Goal: Information Seeking & Learning: Learn about a topic

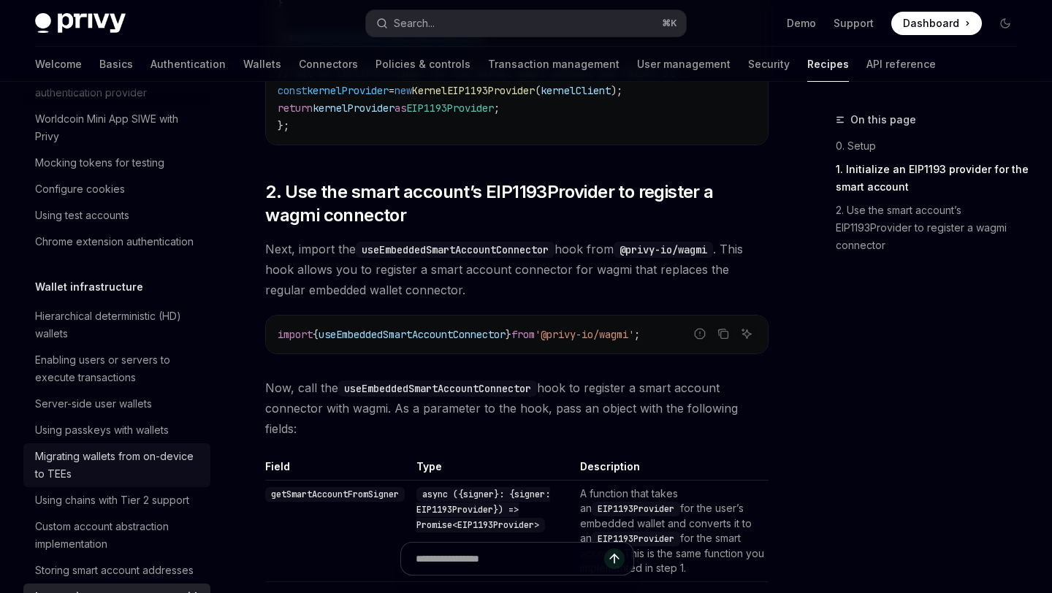
scroll to position [202, 0]
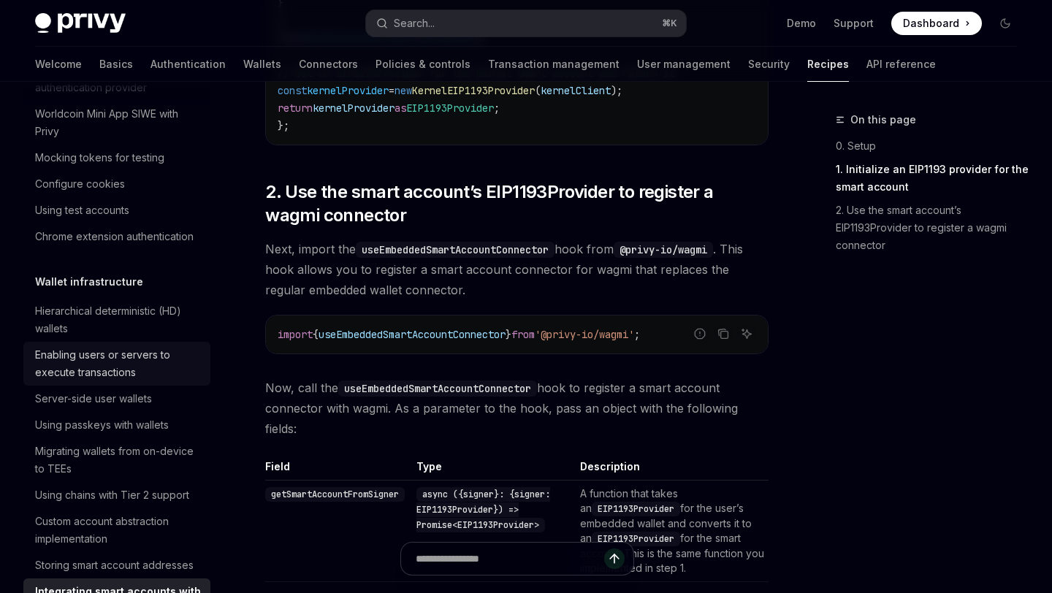
click at [142, 373] on div "Enabling users or servers to execute transactions" at bounding box center [118, 363] width 167 height 35
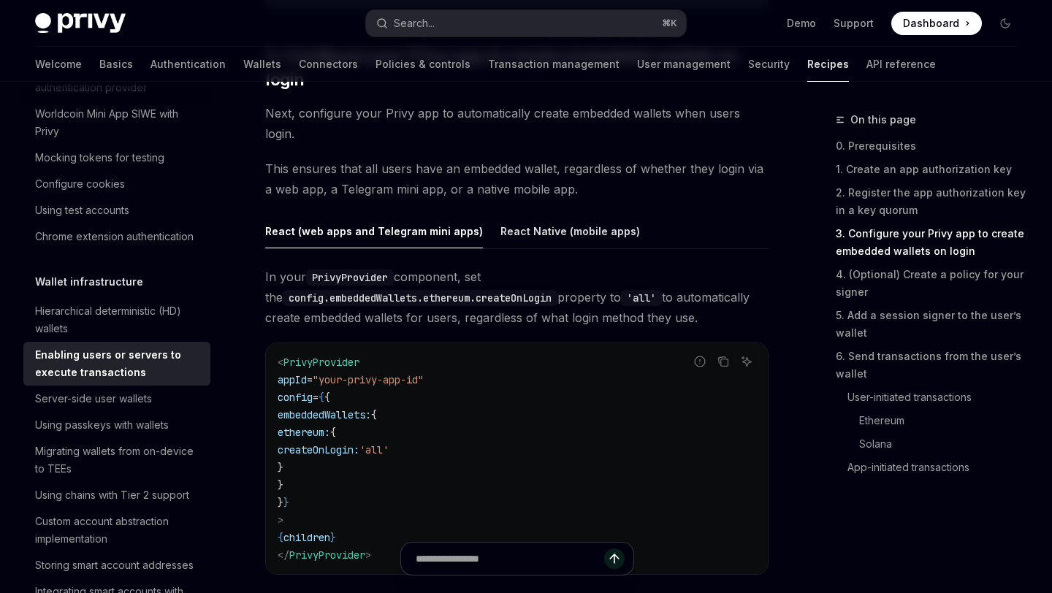
scroll to position [1492, 0]
click at [556, 213] on div "React Native (mobile apps)" at bounding box center [569, 230] width 139 height 34
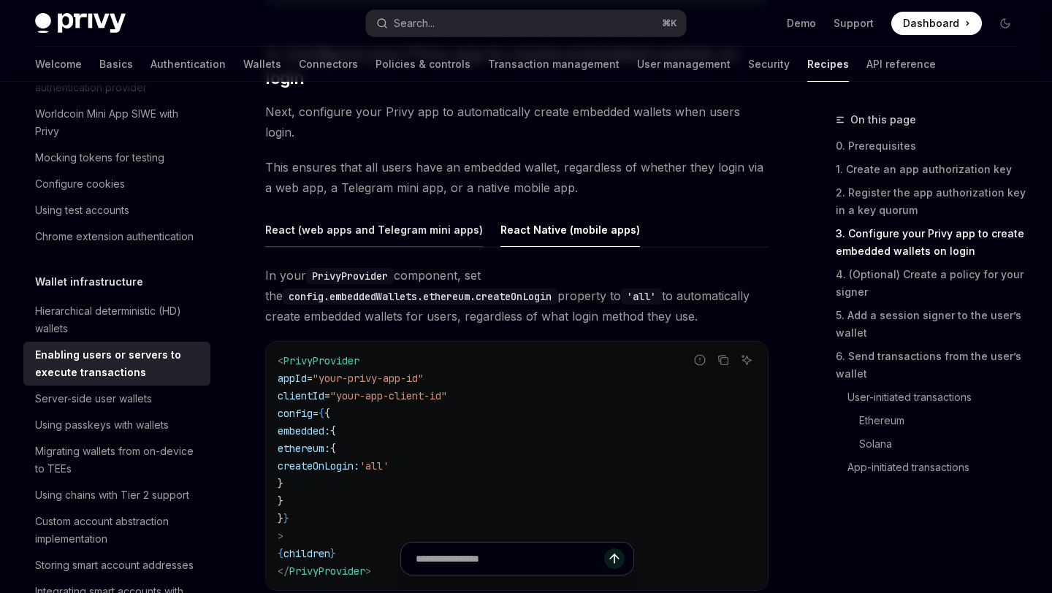
click at [443, 213] on div "React (web apps and Telegram mini apps)" at bounding box center [374, 230] width 218 height 34
type textarea "*"
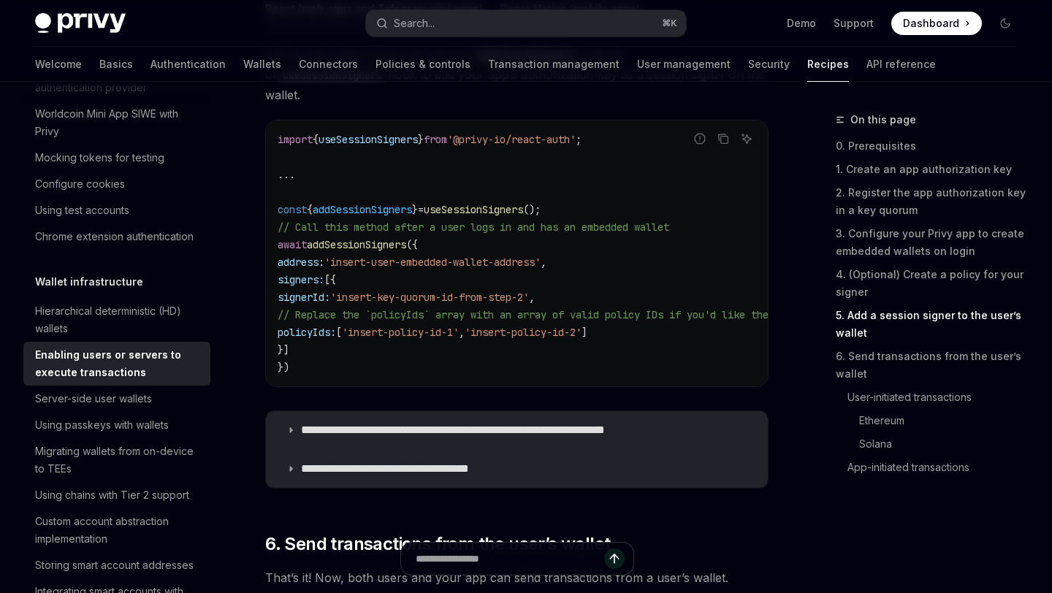
scroll to position [2590, 0]
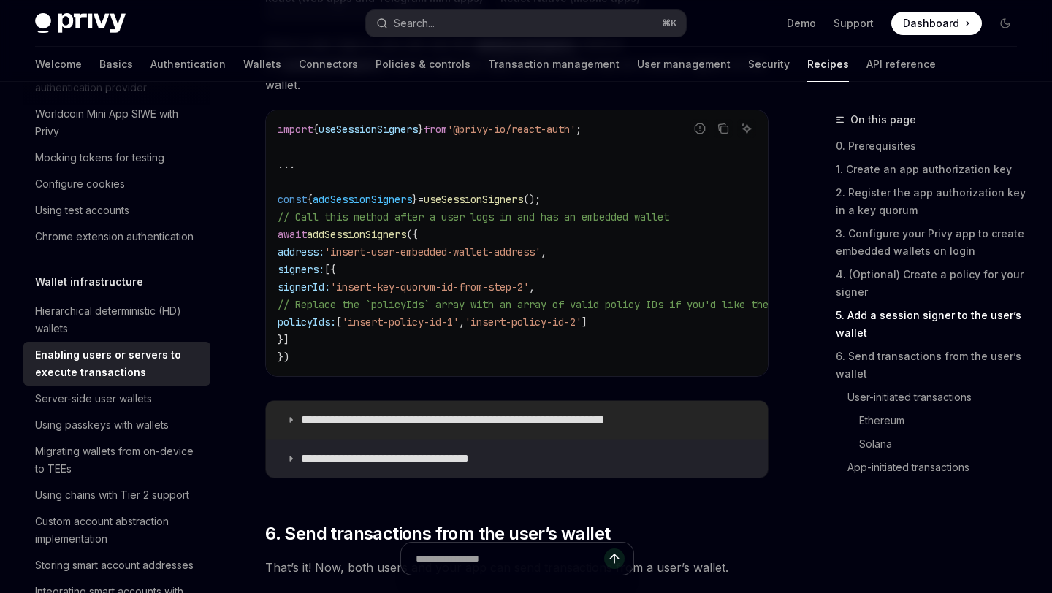
click at [295, 401] on summary "**********" at bounding box center [517, 420] width 502 height 38
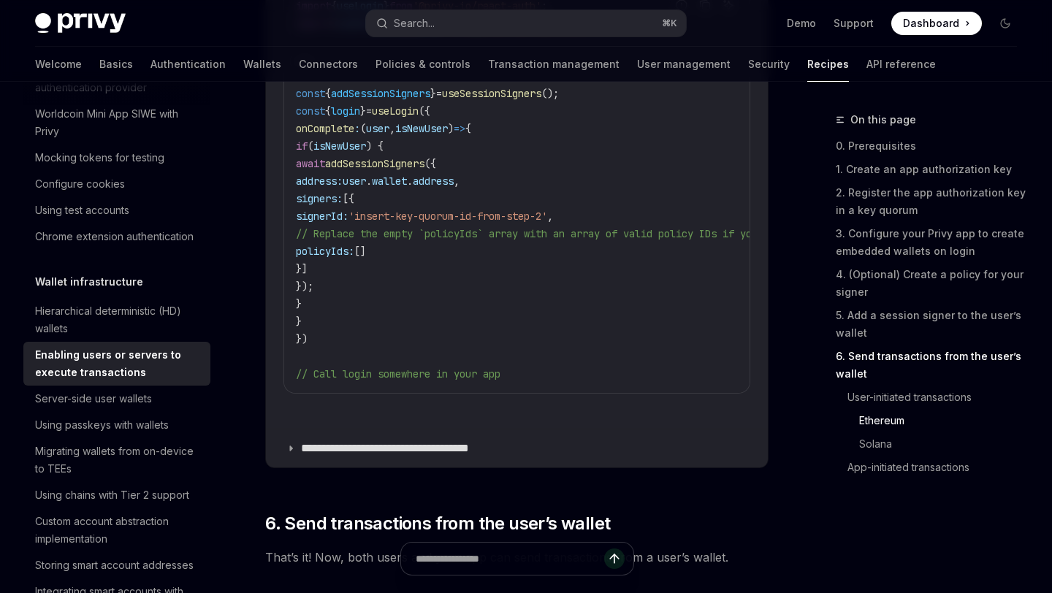
scroll to position [3351, 0]
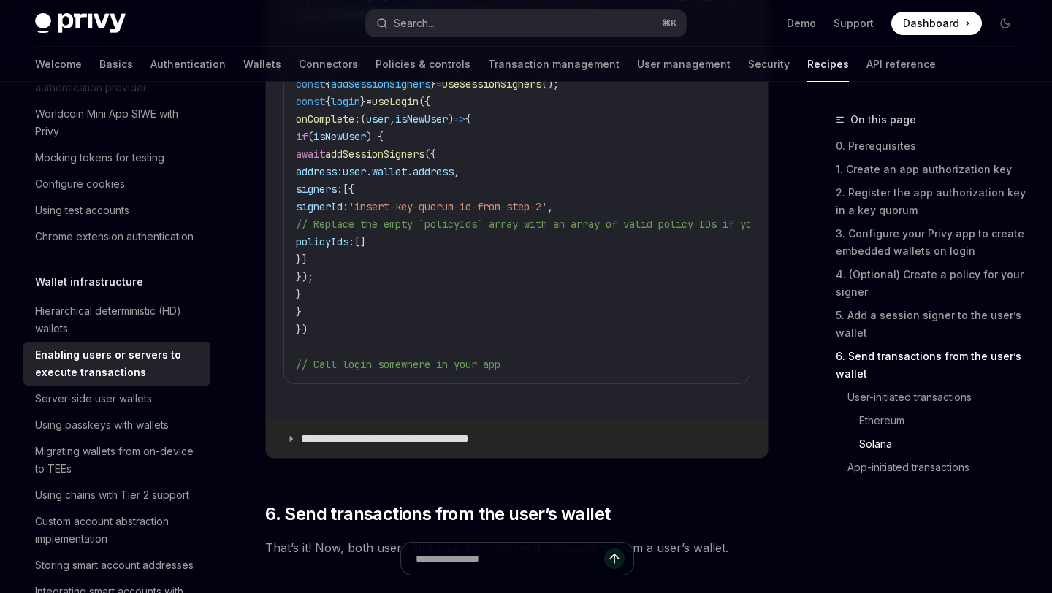
click at [297, 420] on summary "**********" at bounding box center [517, 439] width 502 height 38
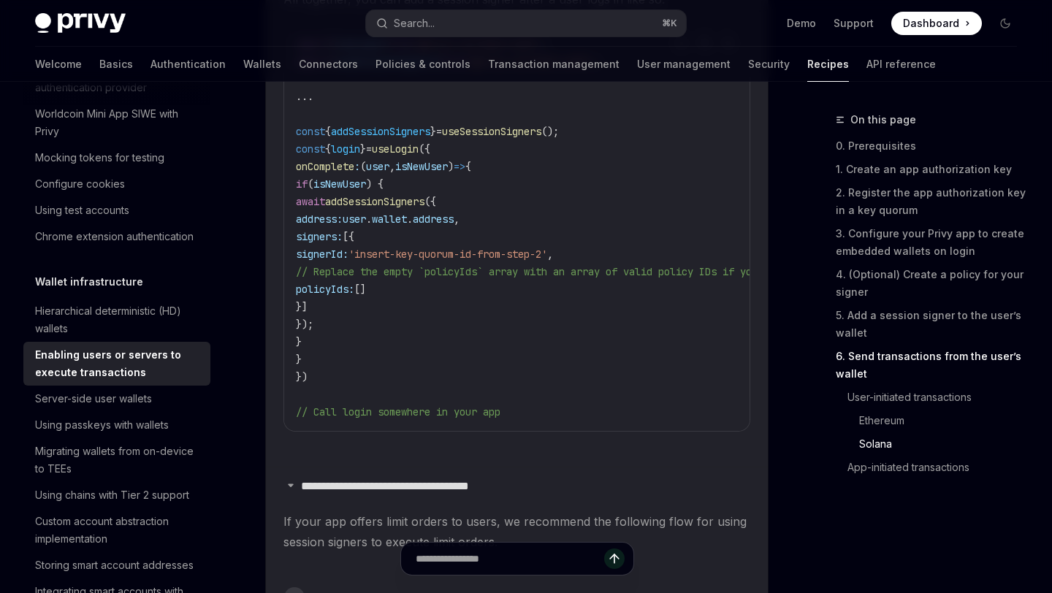
scroll to position [3281, 0]
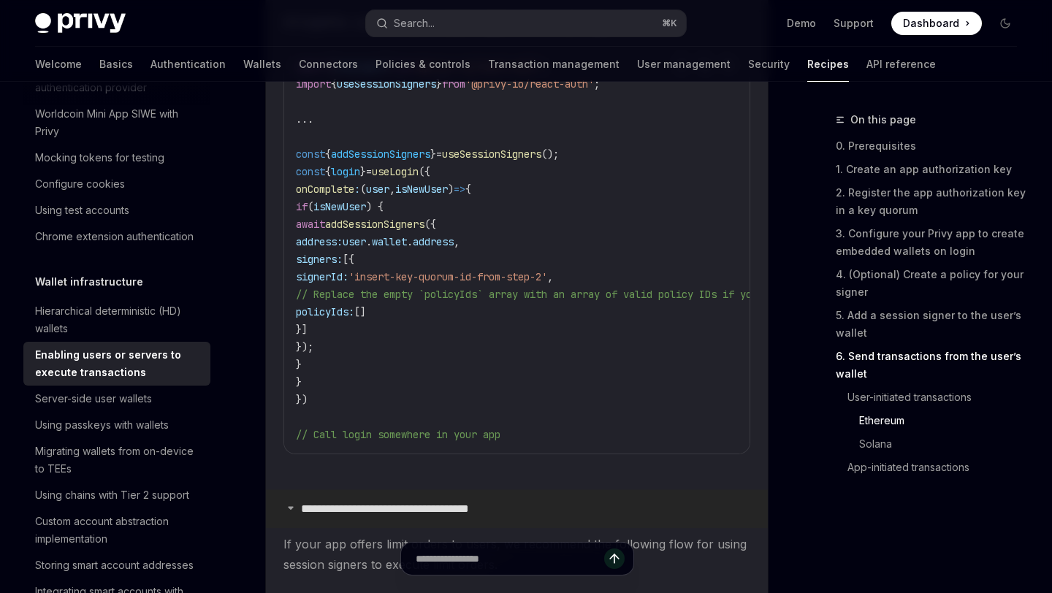
click at [290, 490] on summary "**********" at bounding box center [517, 509] width 502 height 38
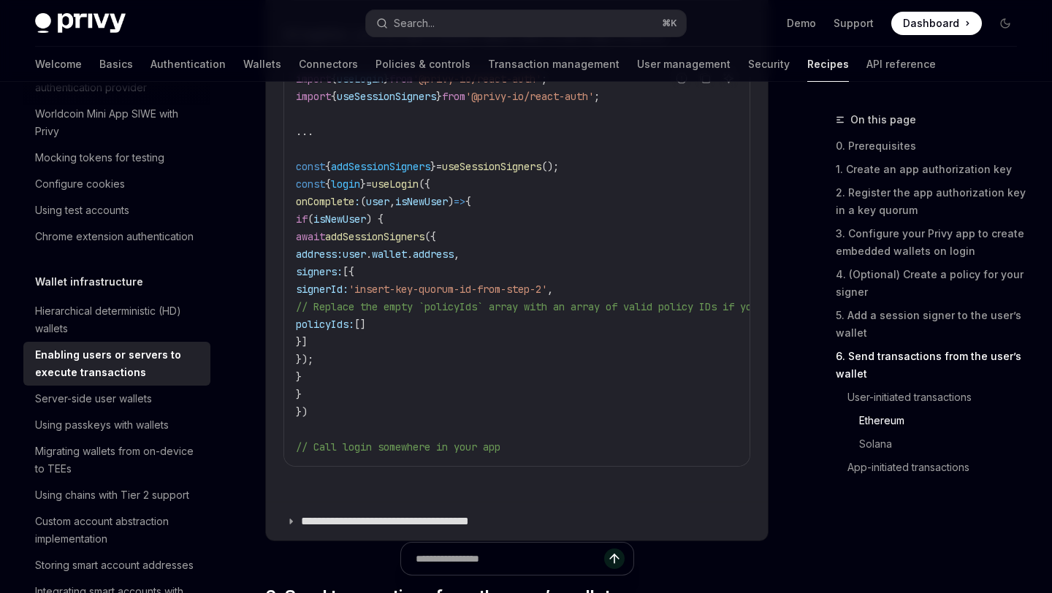
scroll to position [3289, 0]
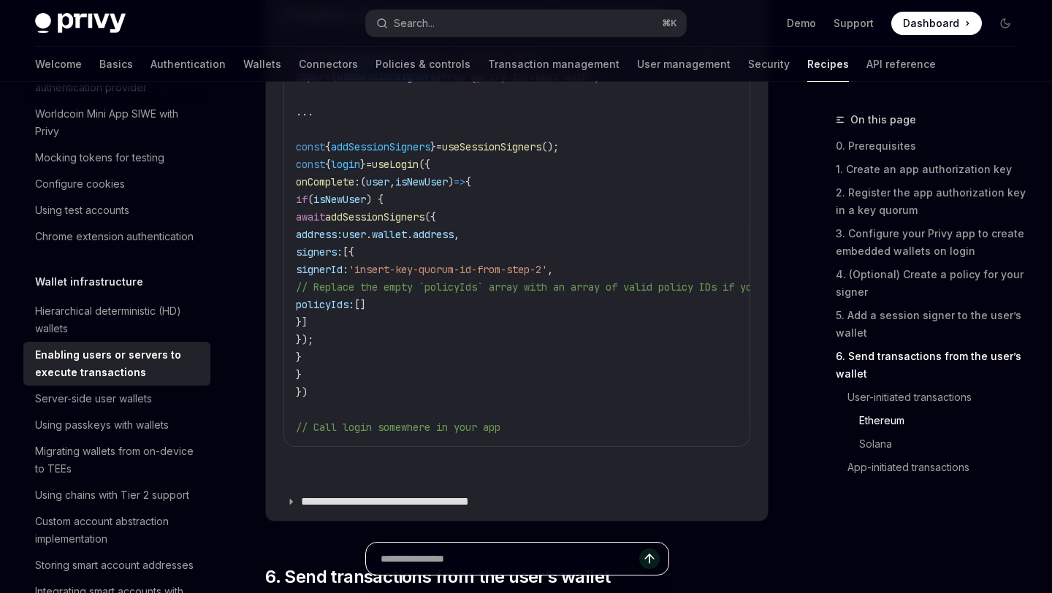
click at [472, 570] on input "Ask a question..." at bounding box center [509, 559] width 259 height 32
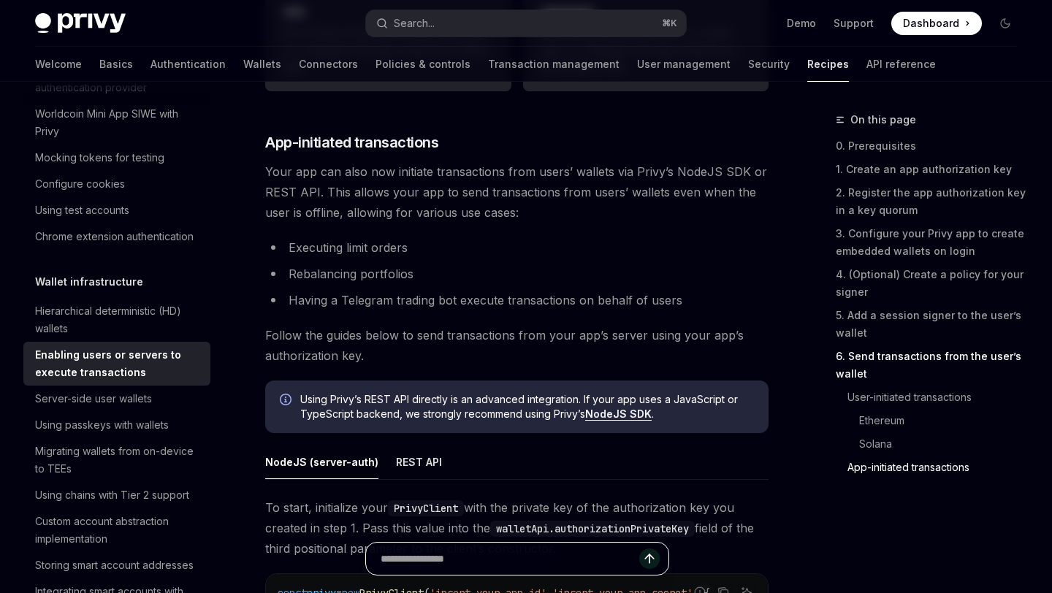
scroll to position [4304, 0]
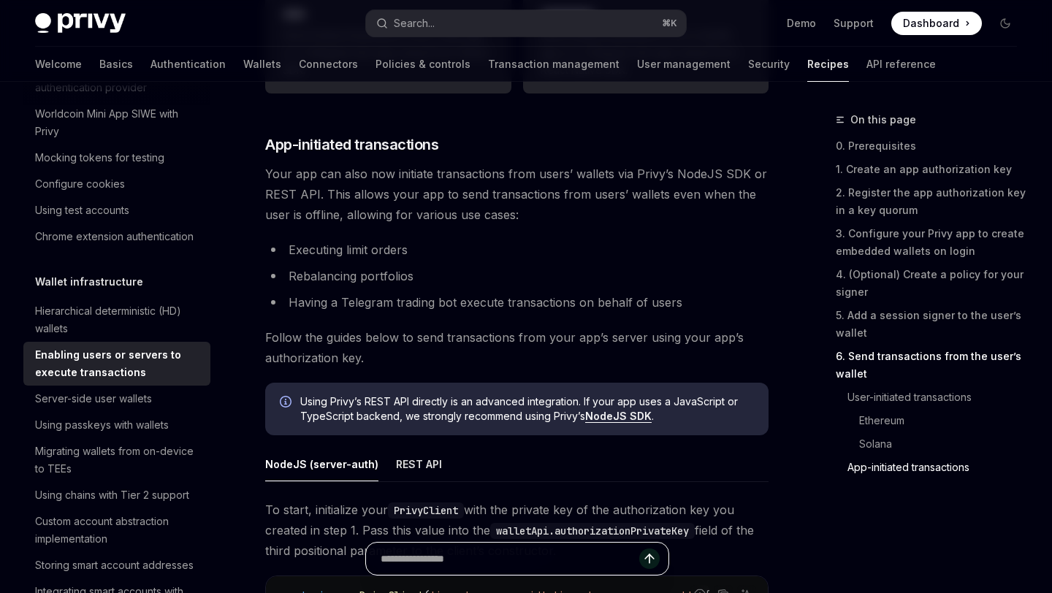
click at [487, 557] on input "Ask a question..." at bounding box center [509, 559] width 259 height 32
type input "**********"
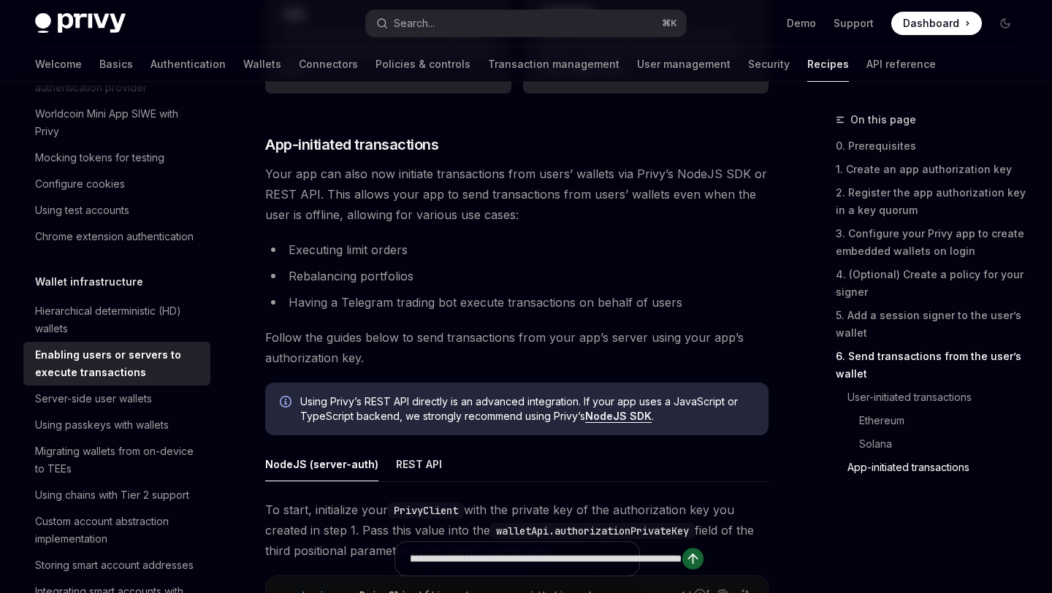
type textarea "*"
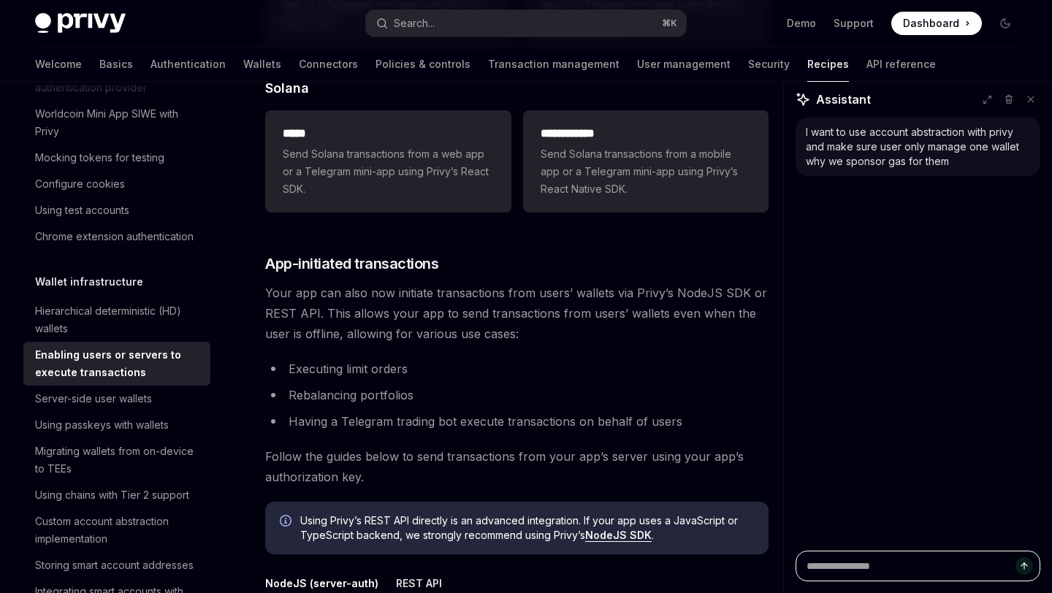
scroll to position [4192, 0]
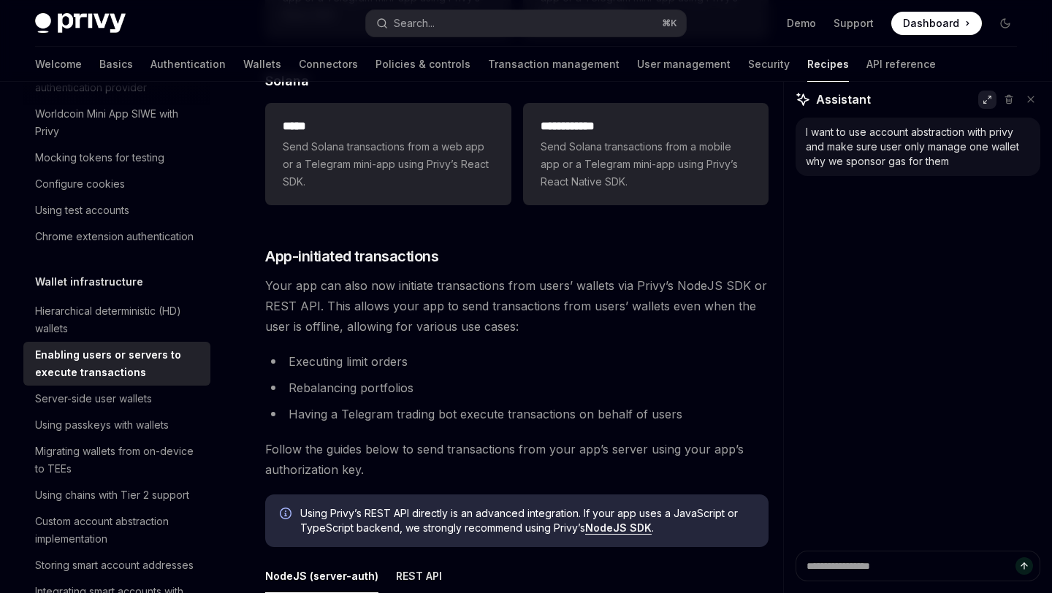
click at [984, 104] on icon at bounding box center [986, 99] width 9 height 9
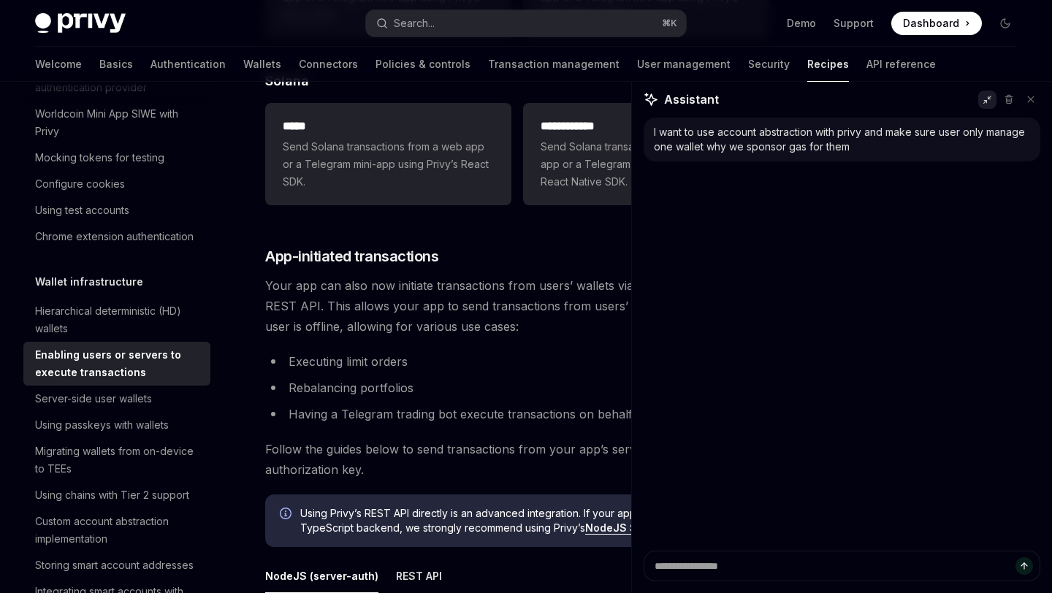
click at [987, 107] on button at bounding box center [987, 100] width 18 height 18
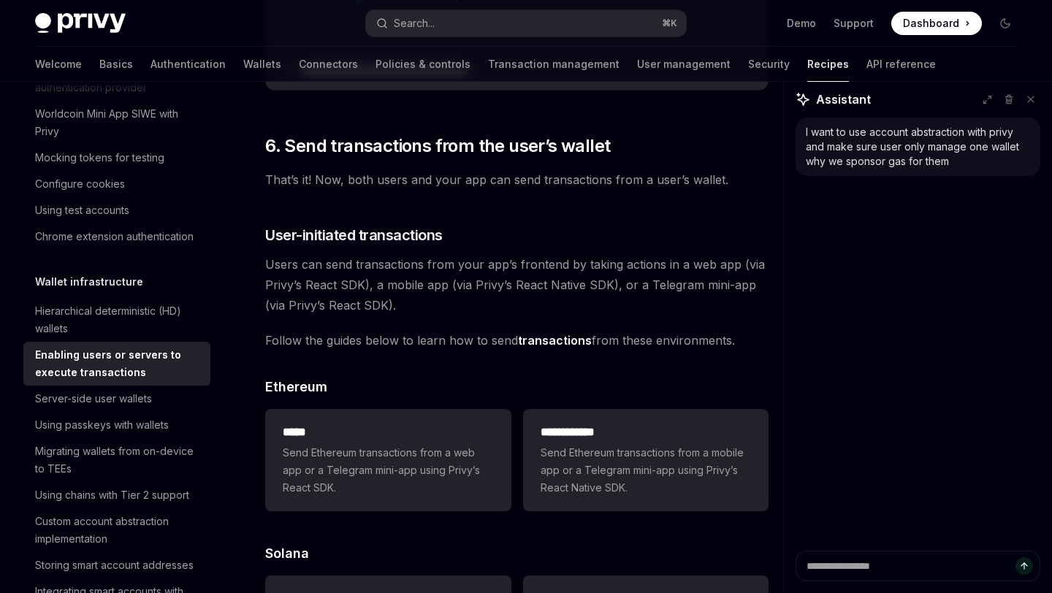
scroll to position [3788, 0]
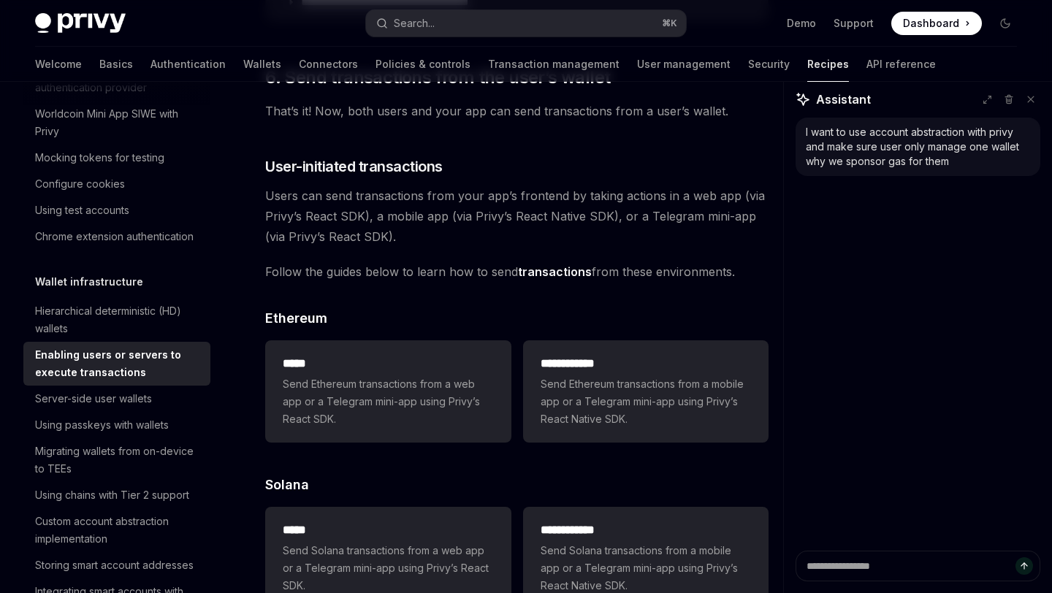
click at [979, 171] on div "I want to use account abstraction with privy and make sure user only manage one…" at bounding box center [917, 147] width 245 height 58
click at [995, 100] on button at bounding box center [987, 100] width 18 height 18
type textarea "*"
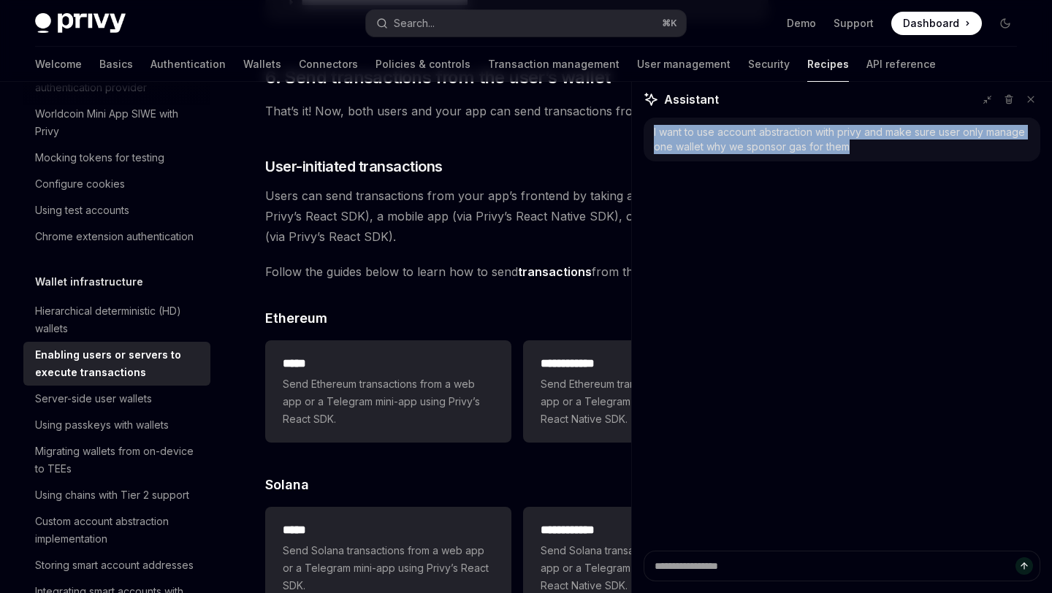
drag, startPoint x: 851, startPoint y: 144, endPoint x: 651, endPoint y: 126, distance: 200.1
click at [651, 126] on div "I want to use account abstraction with privy and make sure user only manage one…" at bounding box center [841, 140] width 397 height 44
copy div "I want to use account abstraction with privy and make sure user only manage one…"
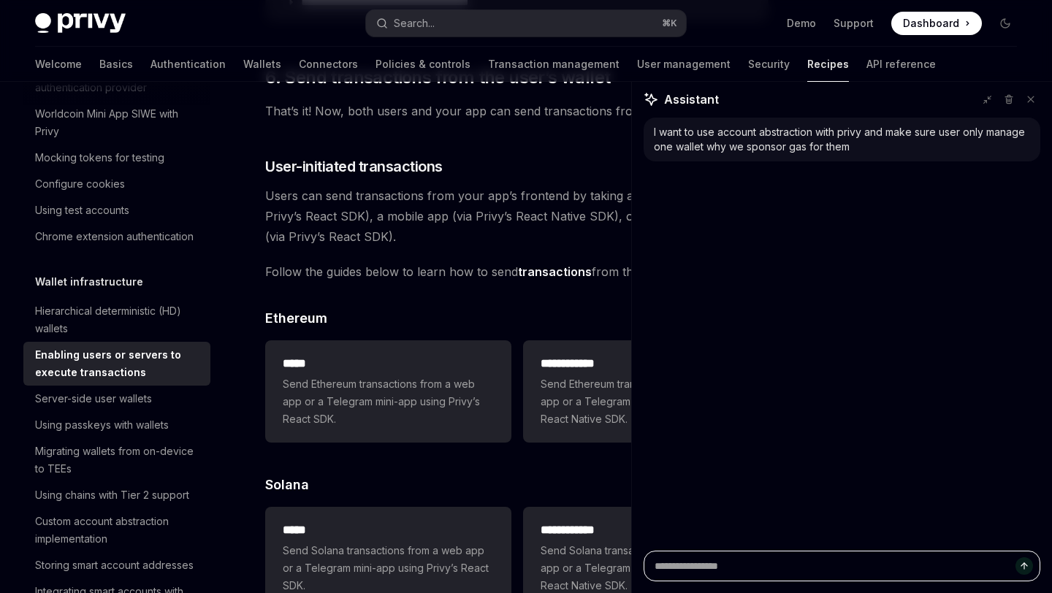
click at [797, 565] on textarea "Ask a question..." at bounding box center [841, 566] width 397 height 31
paste textarea "**********"
type textarea "**********"
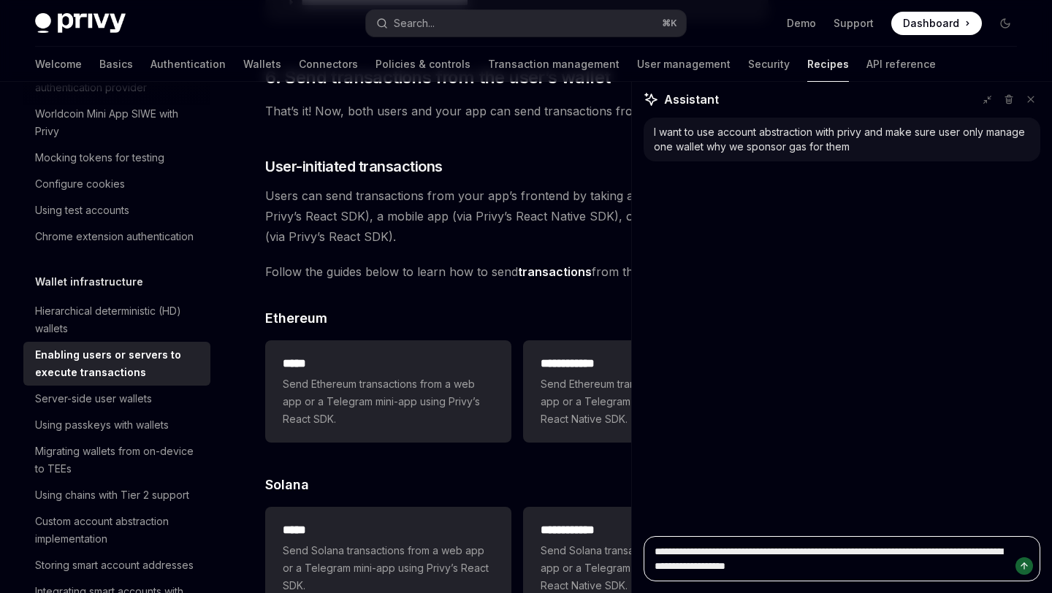
type textarea "*"
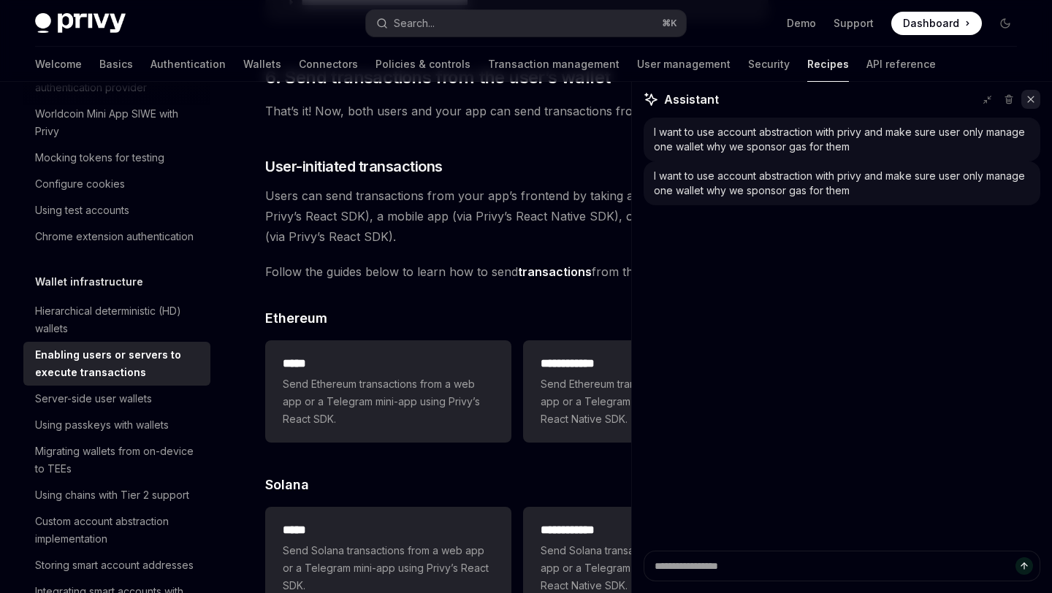
click at [1033, 100] on icon at bounding box center [1030, 99] width 10 height 10
type textarea "*"
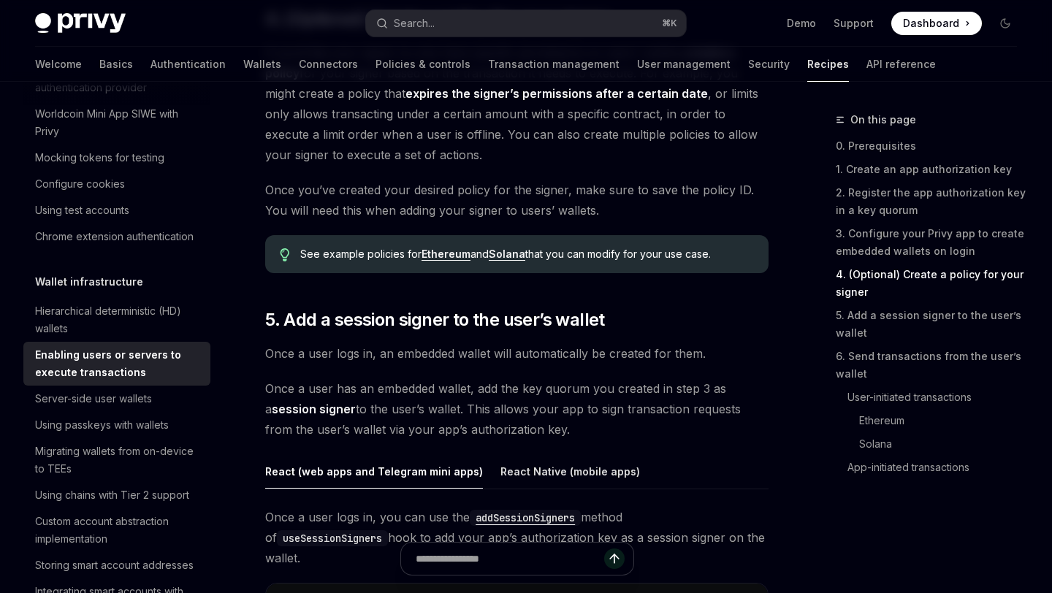
scroll to position [2111, 0]
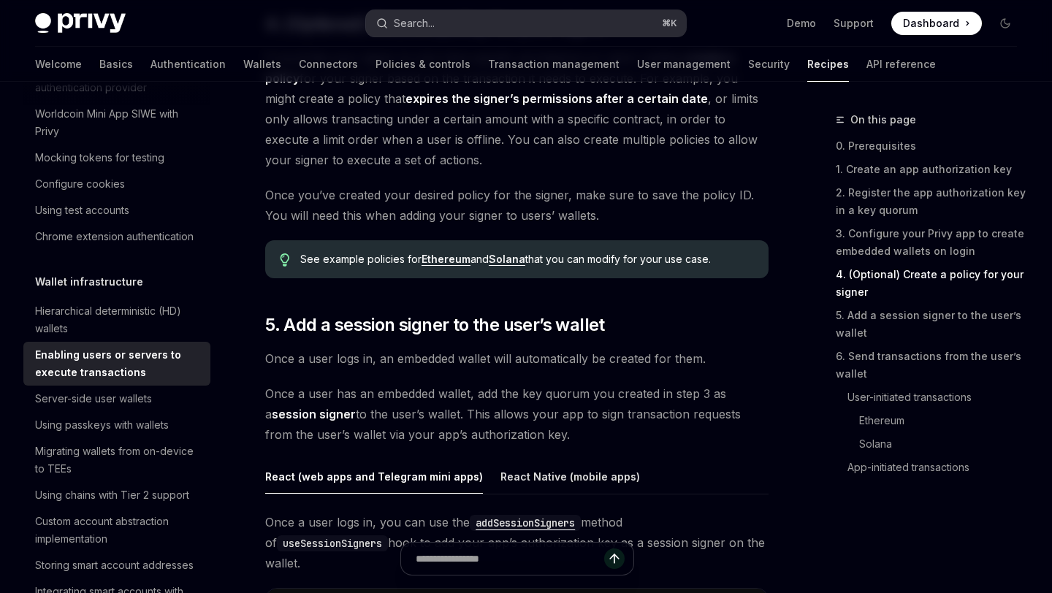
click at [578, 18] on button "Search... ⌘ K" at bounding box center [525, 23] width 319 height 26
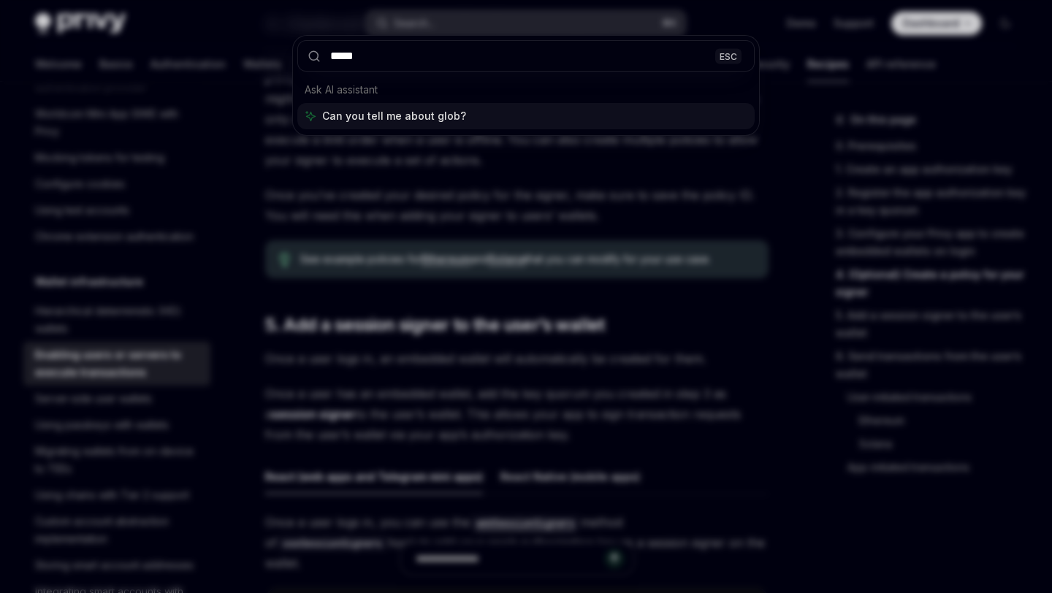
type input "******"
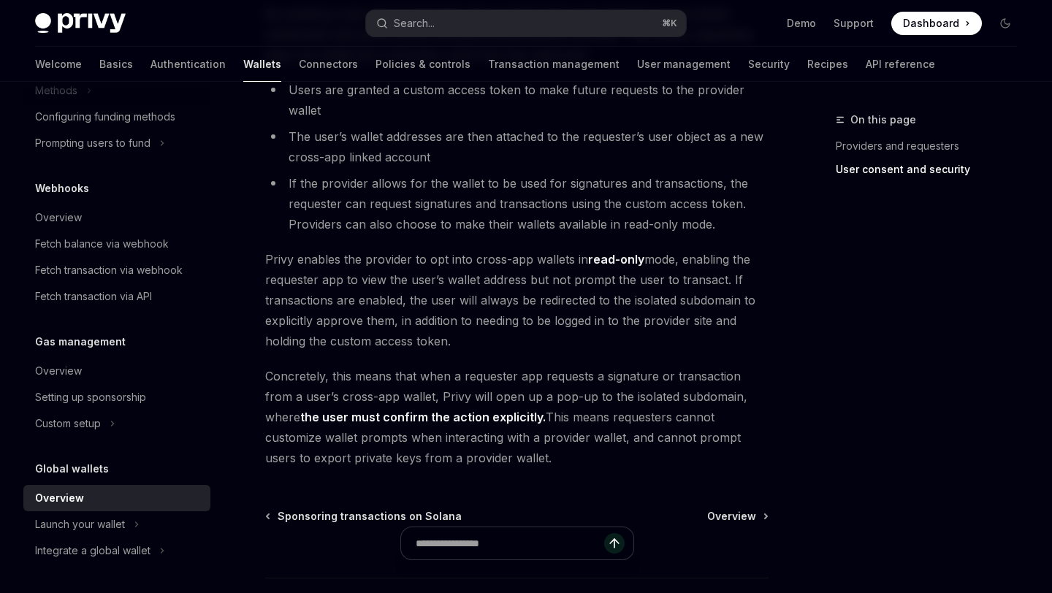
scroll to position [1301, 0]
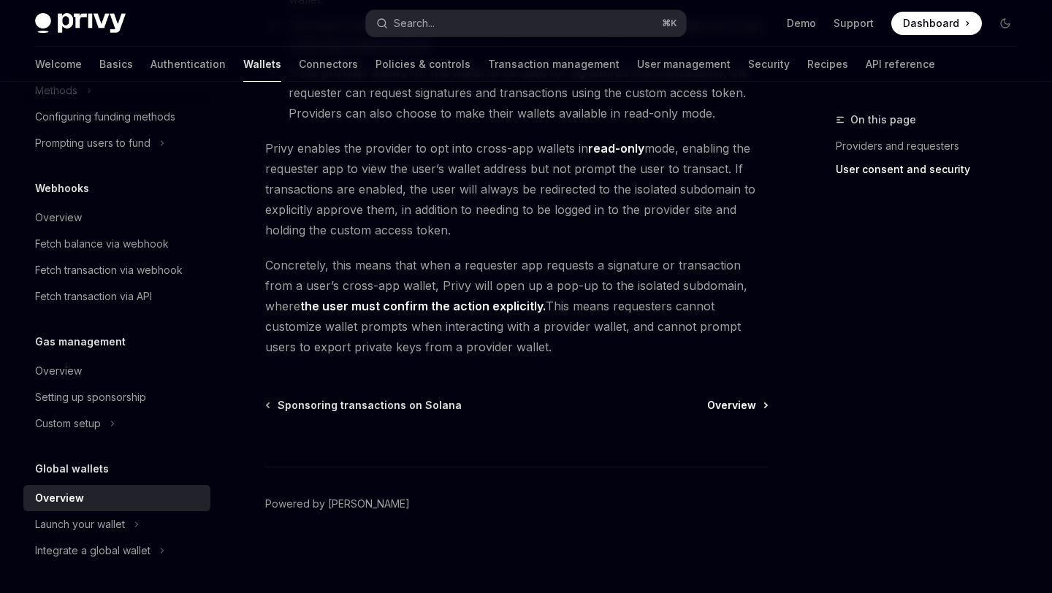
click at [724, 407] on span "Overview" at bounding box center [731, 405] width 49 height 15
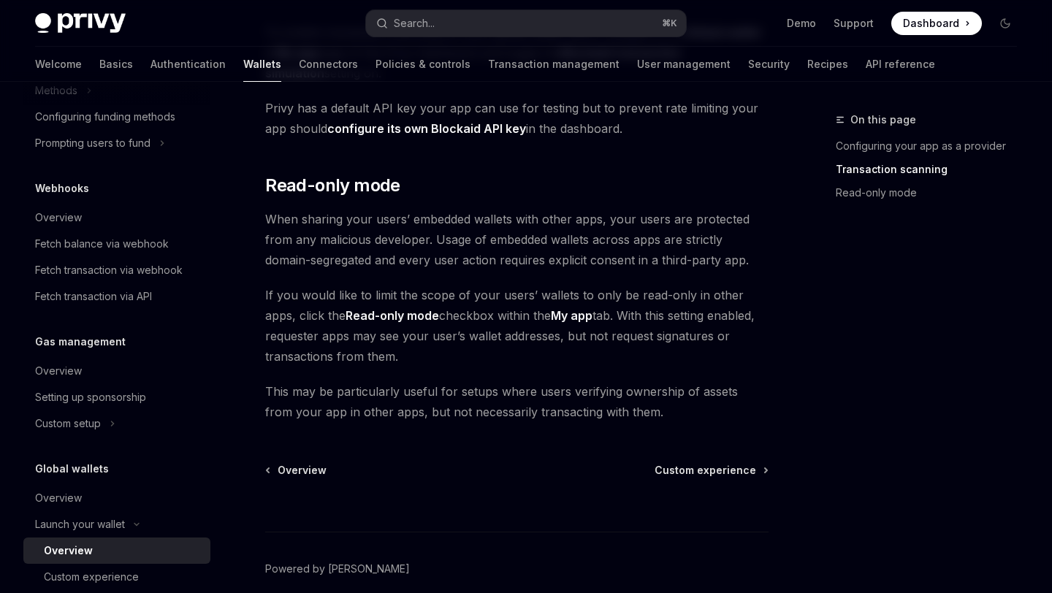
scroll to position [1350, 0]
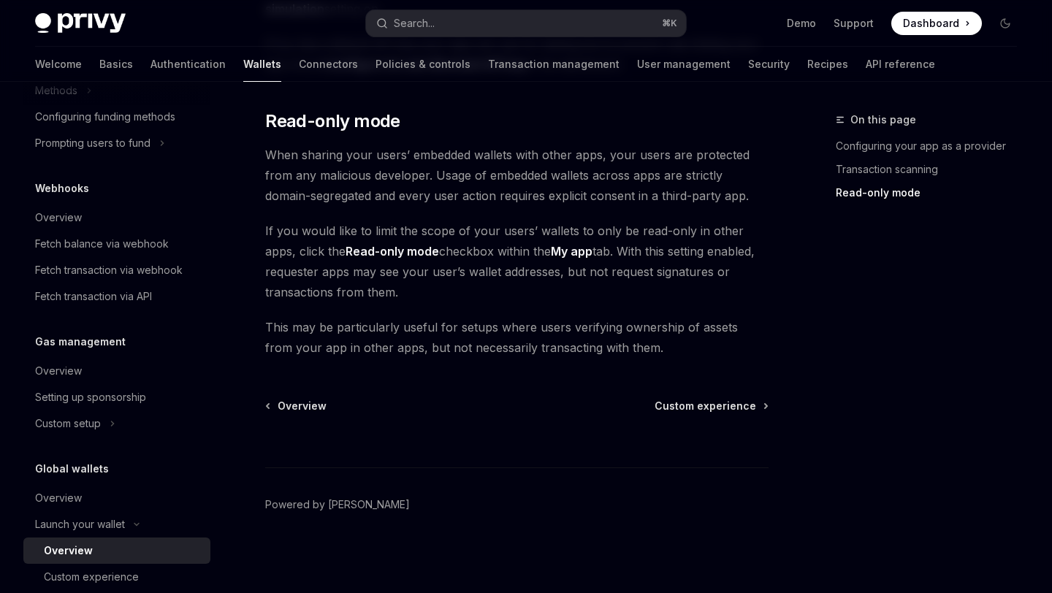
click at [681, 404] on span "Custom experience" at bounding box center [705, 406] width 102 height 15
type textarea "*"
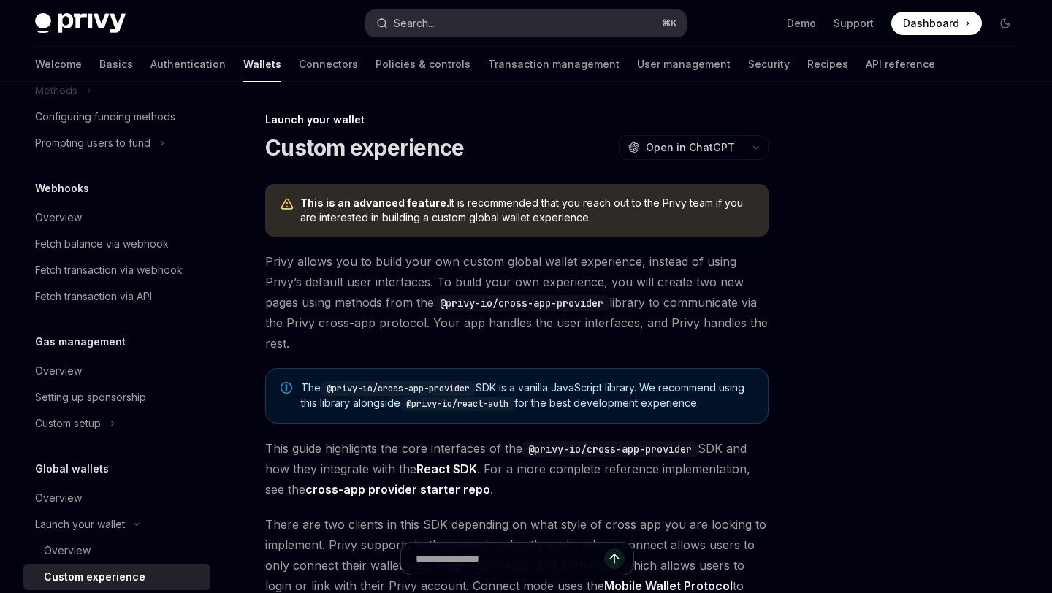
click at [428, 20] on div "Search..." at bounding box center [414, 24] width 41 height 18
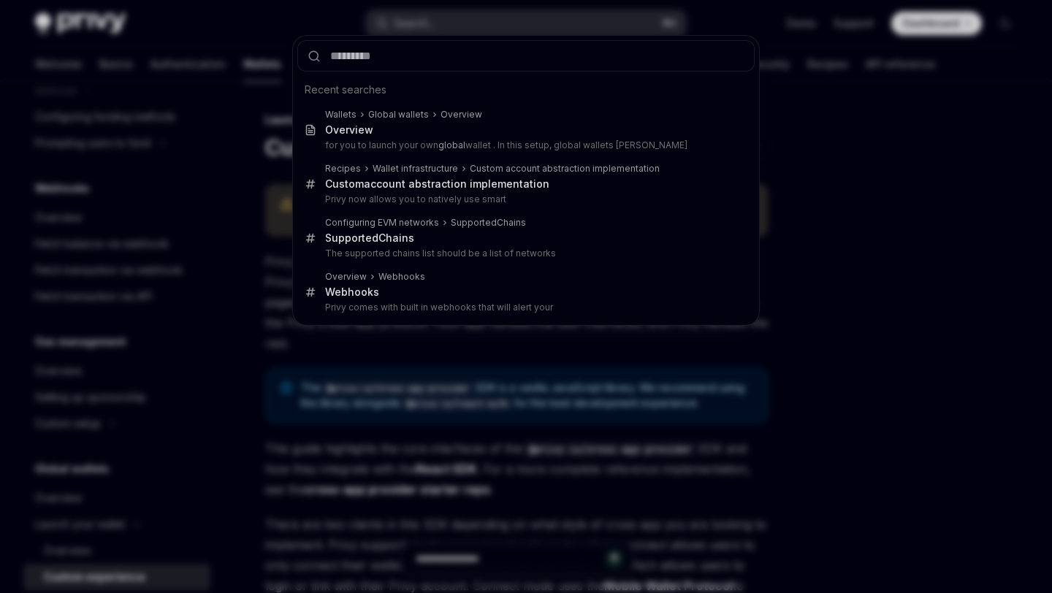
click at [428, 20] on div "Recent searches Wallets Global wallets Overview Overview for you to launch your…" at bounding box center [526, 296] width 1052 height 593
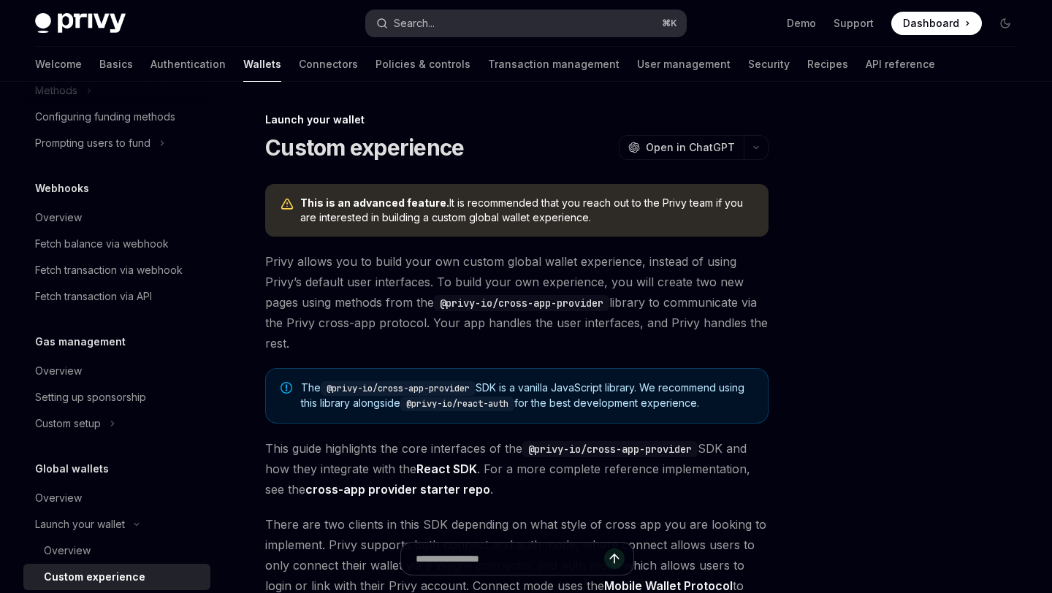
click at [428, 20] on div "Search..." at bounding box center [414, 24] width 41 height 18
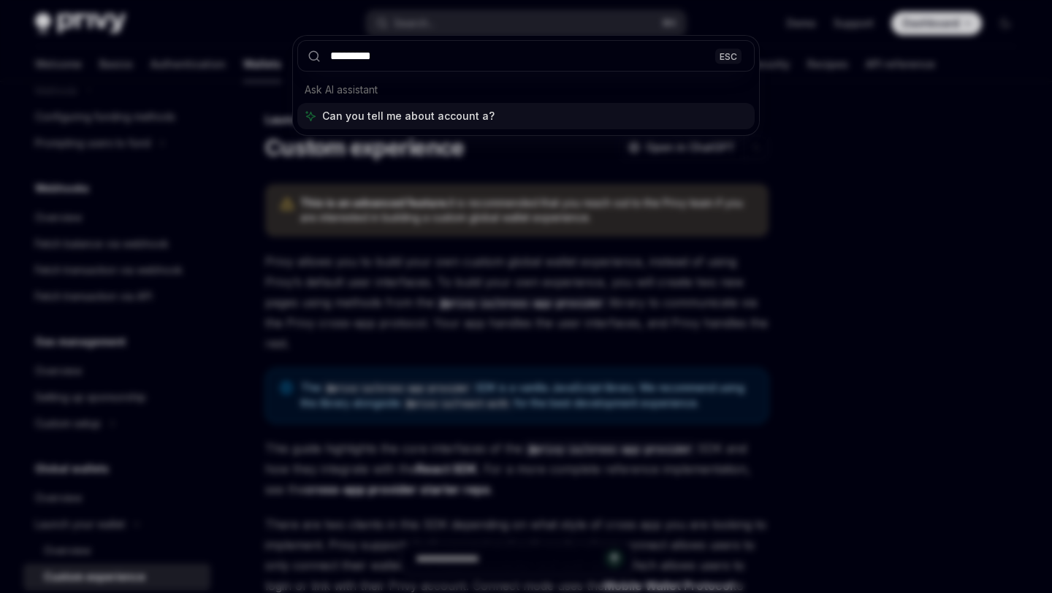
type input "**********"
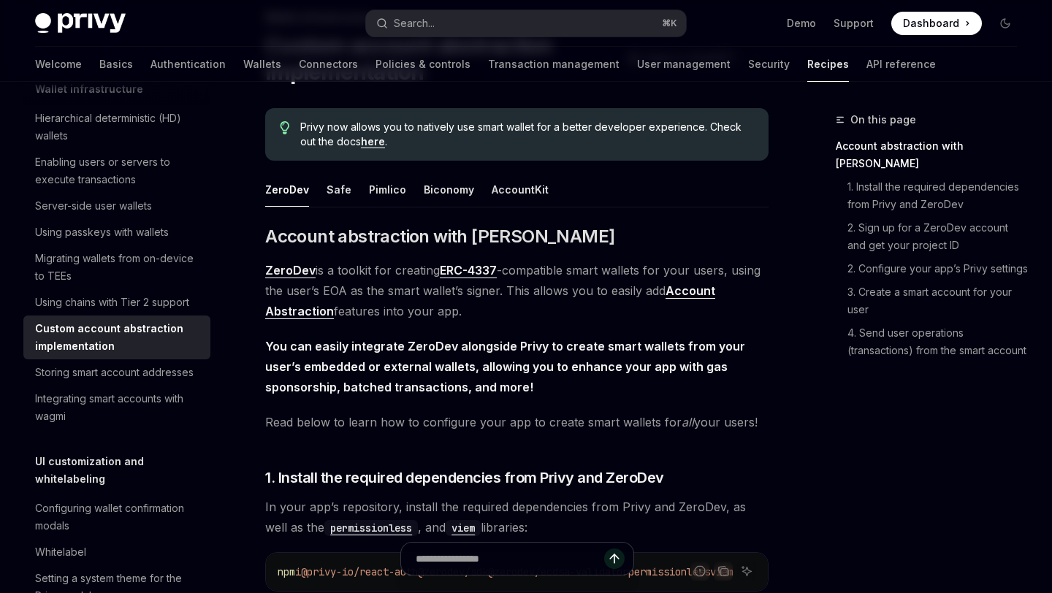
scroll to position [106, 0]
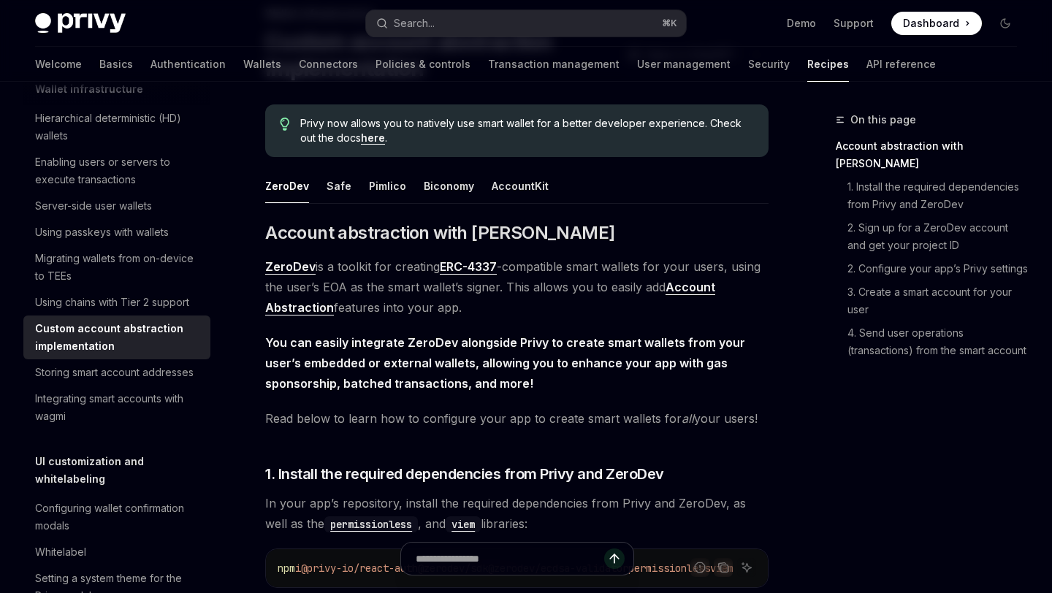
click at [297, 261] on link "ZeroDev" at bounding box center [290, 266] width 50 height 15
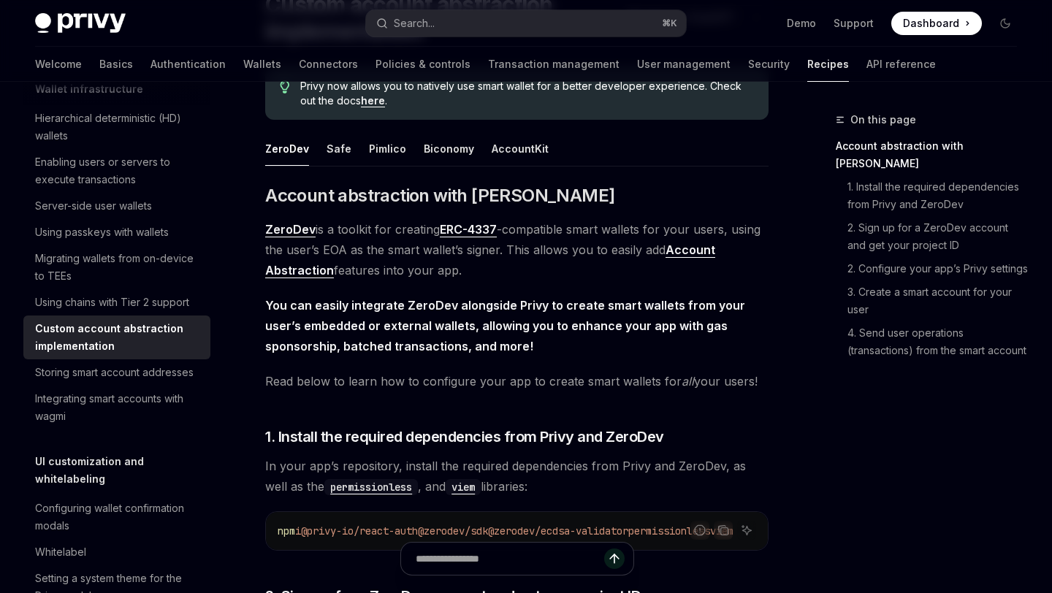
scroll to position [145, 0]
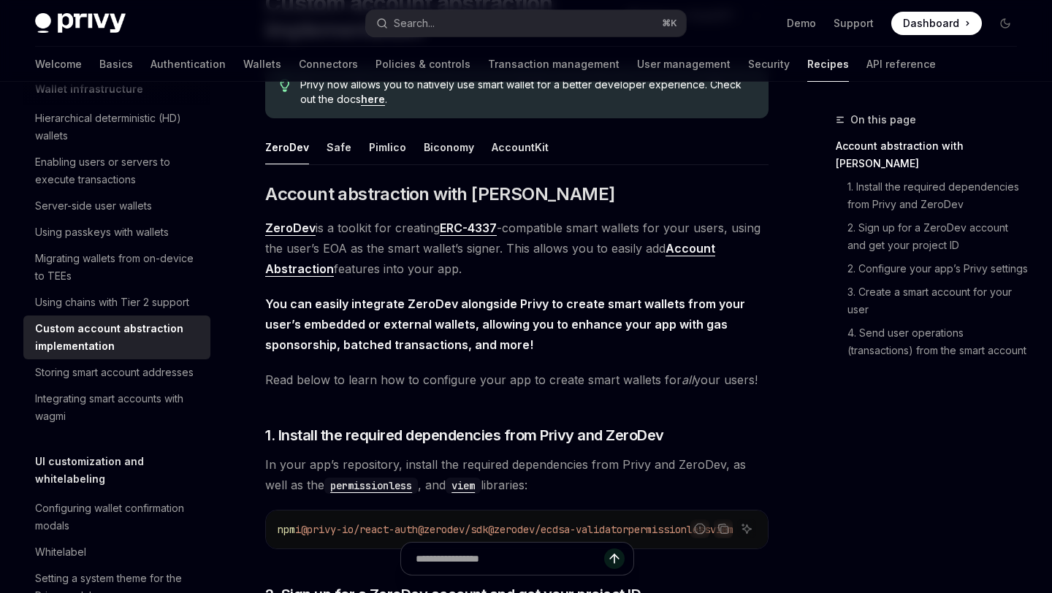
click at [399, 517] on div "npm i @privy-io/react-auth @zerodev/sdk @zerodev/ecdsa-validator permissionless…" at bounding box center [517, 529] width 502 height 38
click at [335, 145] on div "Safe" at bounding box center [338, 147] width 25 height 34
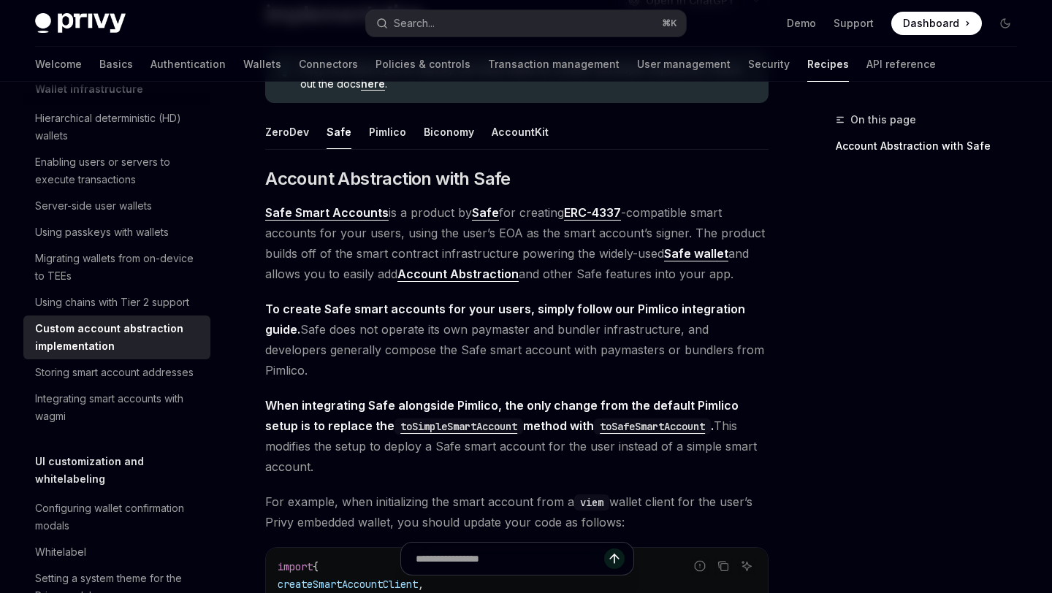
scroll to position [101, 0]
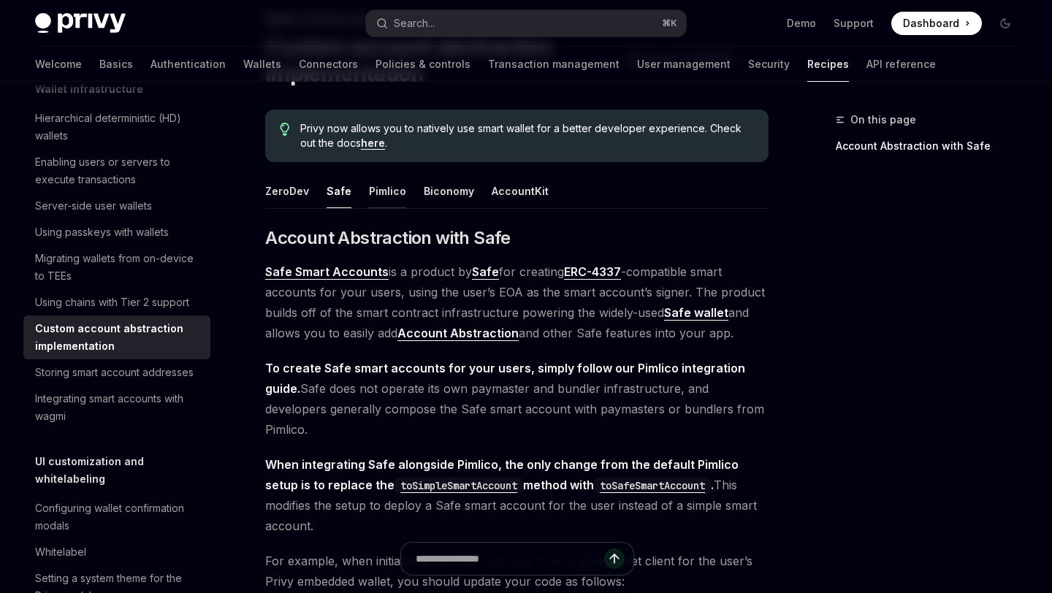
click at [375, 184] on div "Pimlico" at bounding box center [387, 191] width 37 height 34
type textarea "*"
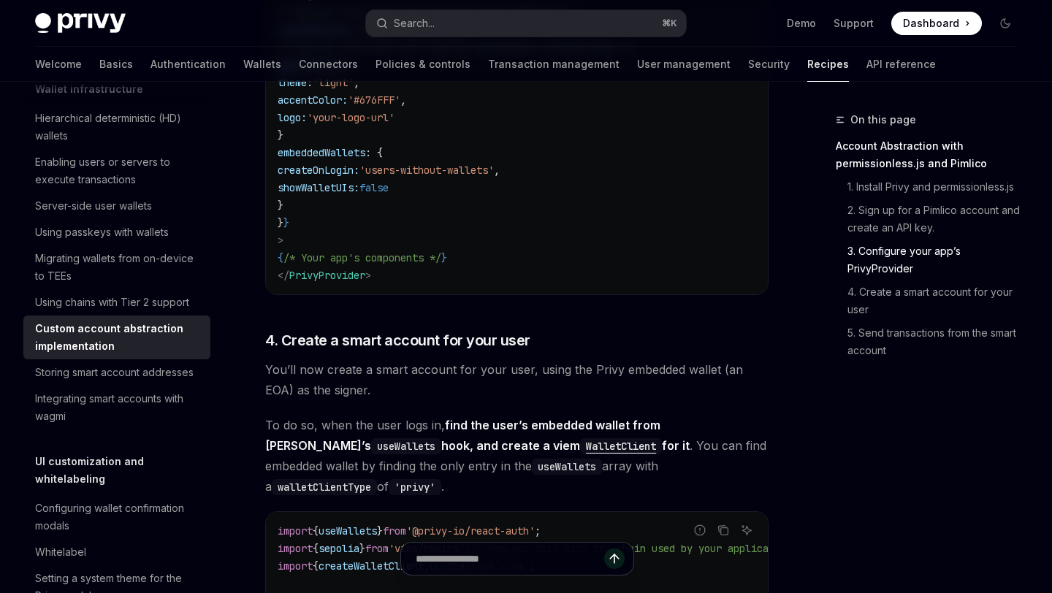
scroll to position [1331, 0]
click at [409, 24] on div "Search..." at bounding box center [414, 24] width 41 height 18
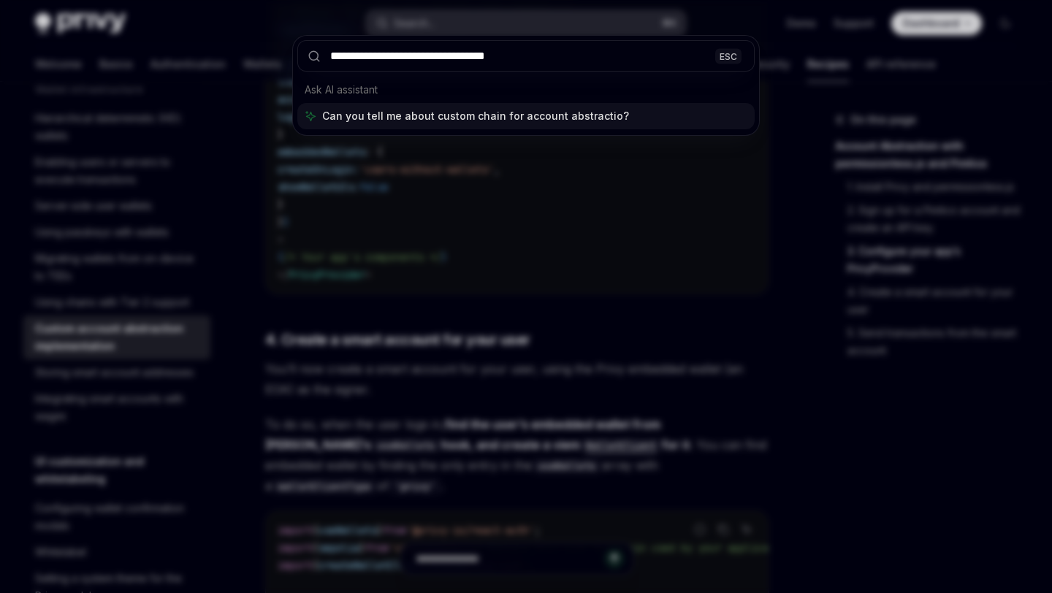
type input "**********"
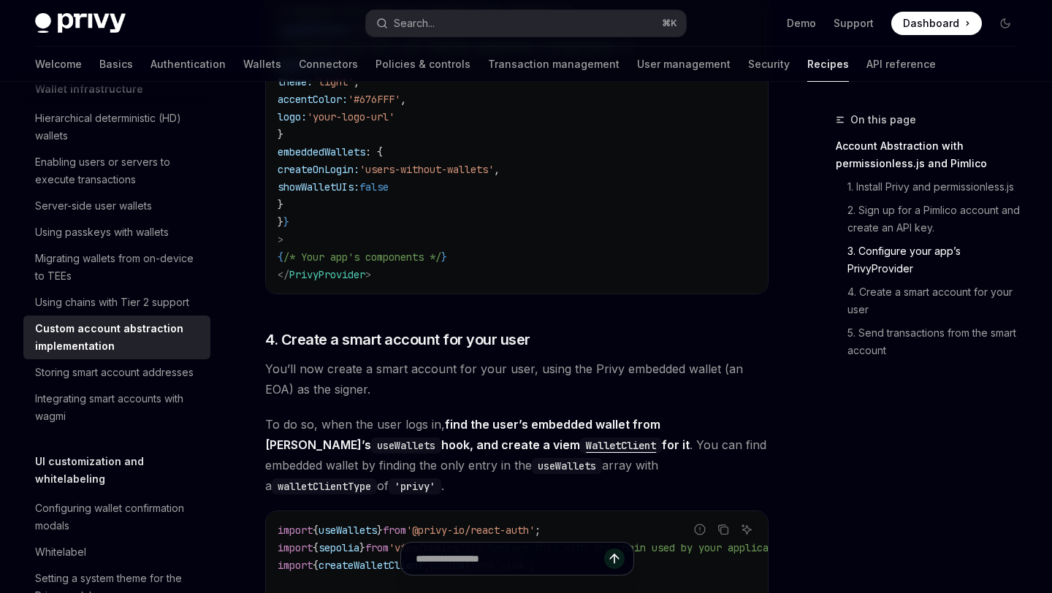
type textarea "*"
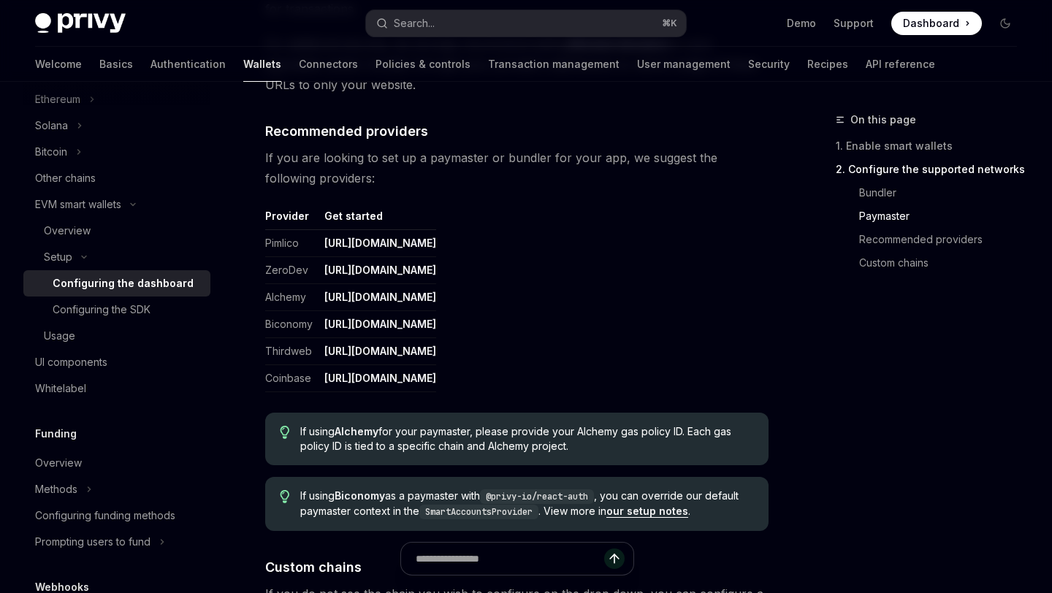
scroll to position [1687, 0]
click at [402, 354] on link "[URL][DOMAIN_NAME]" at bounding box center [380, 351] width 112 height 13
